Goal: Task Accomplishment & Management: Complete application form

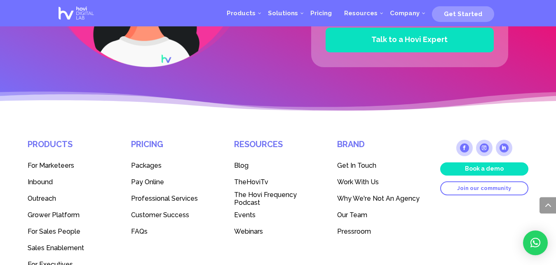
scroll to position [2220, 0]
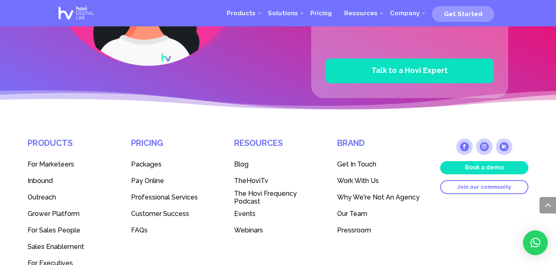
click at [349, 177] on span "Work With Us" at bounding box center [358, 181] width 42 height 8
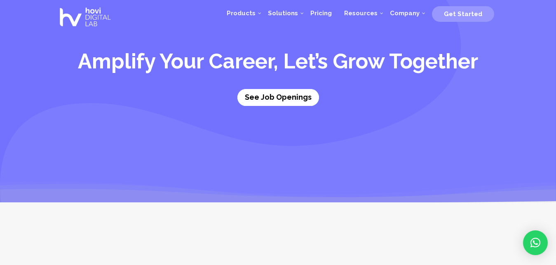
click at [276, 96] on link "See Job Openings" at bounding box center [278, 97] width 82 height 17
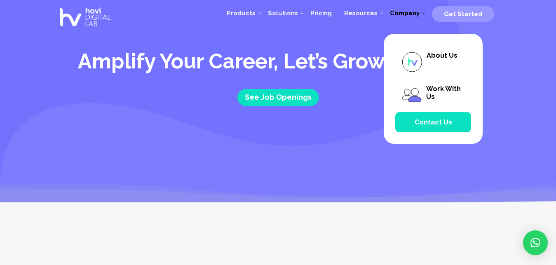
click at [425, 124] on span "Contact Us" at bounding box center [434, 122] width 38 height 8
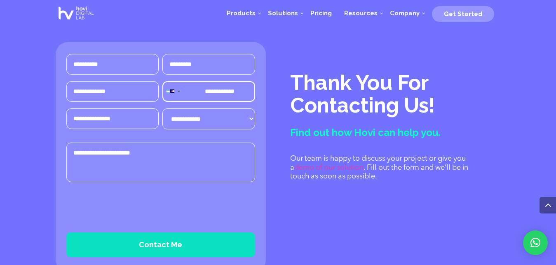
scroll to position [565, 0]
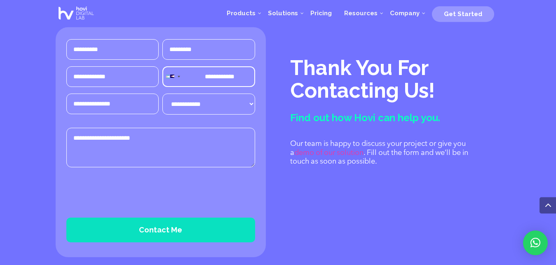
click at [100, 128] on textarea "Message (Required)" at bounding box center [160, 148] width 189 height 40
click at [111, 128] on textarea "Message (Required)" at bounding box center [160, 148] width 189 height 40
paste textarea "**********"
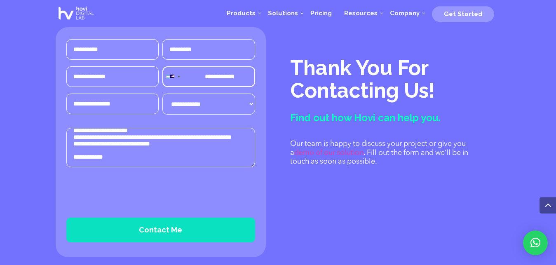
type textarea "**********"
click at [124, 66] on input "Email (Required)" at bounding box center [112, 76] width 92 height 21
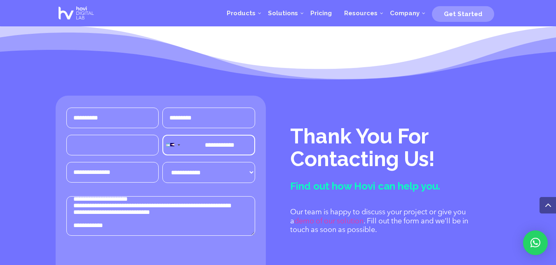
scroll to position [481, 0]
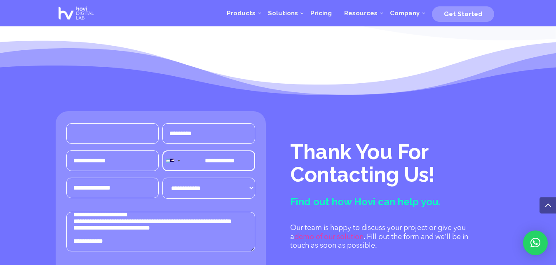
click at [106, 123] on input "First" at bounding box center [112, 133] width 92 height 21
